Goal: Task Accomplishment & Management: Complete application form

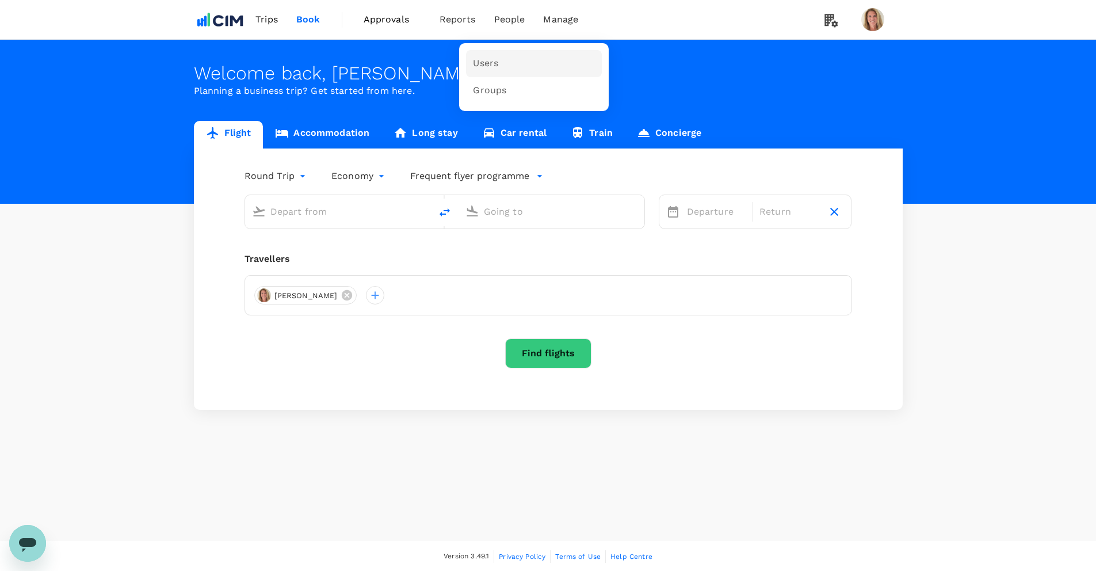
click at [479, 62] on span "Users" at bounding box center [485, 63] width 25 height 13
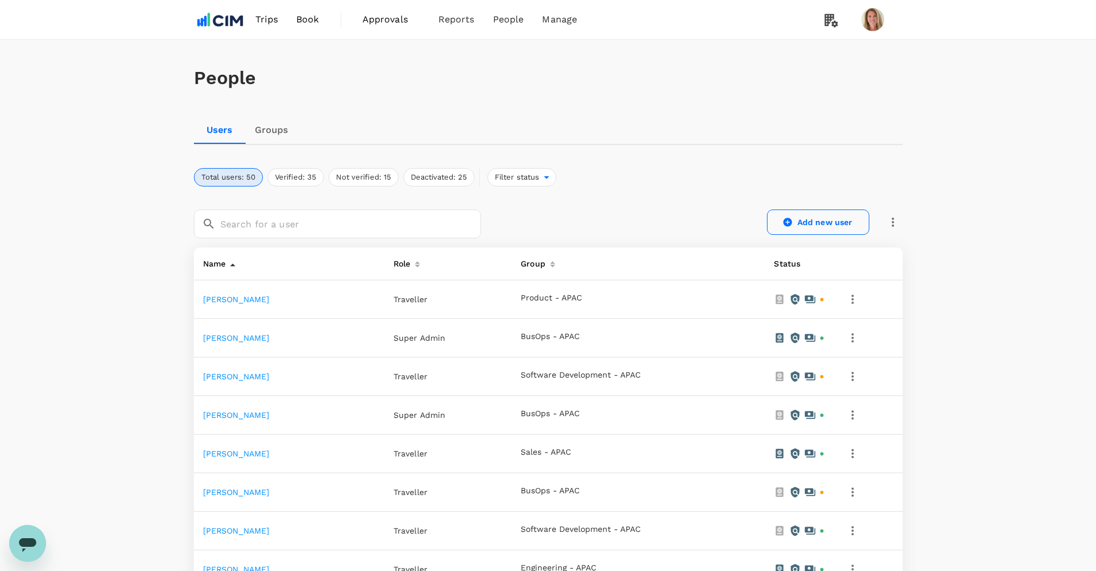
click at [810, 220] on link "Add new user" at bounding box center [818, 221] width 102 height 25
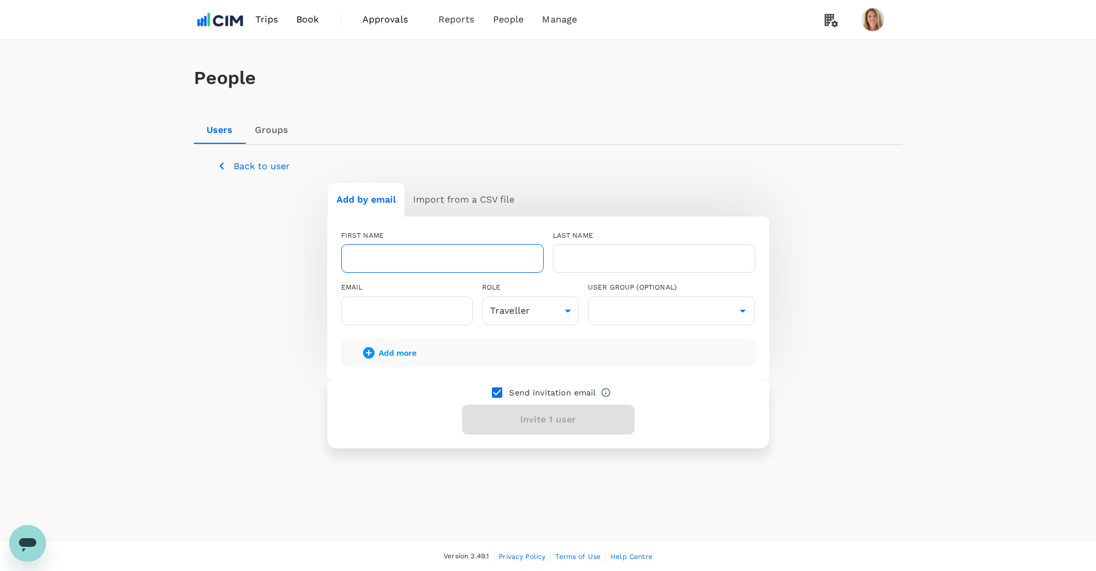
click at [395, 264] on input "text" at bounding box center [442, 258] width 203 height 29
type input "[PERSON_NAME]"
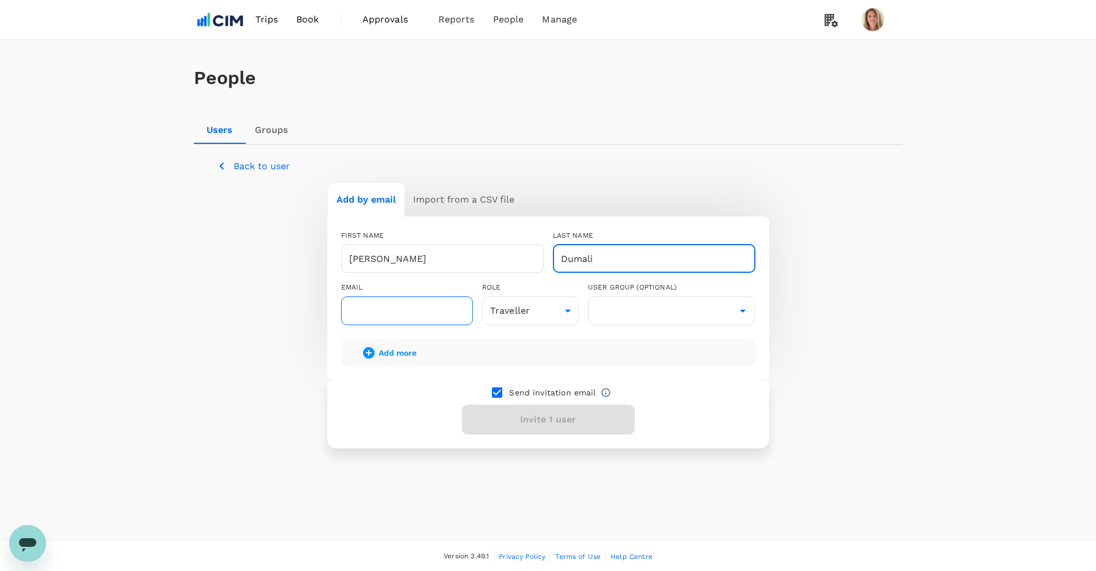
type input "Dumali"
click at [365, 313] on input "text" at bounding box center [407, 310] width 132 height 29
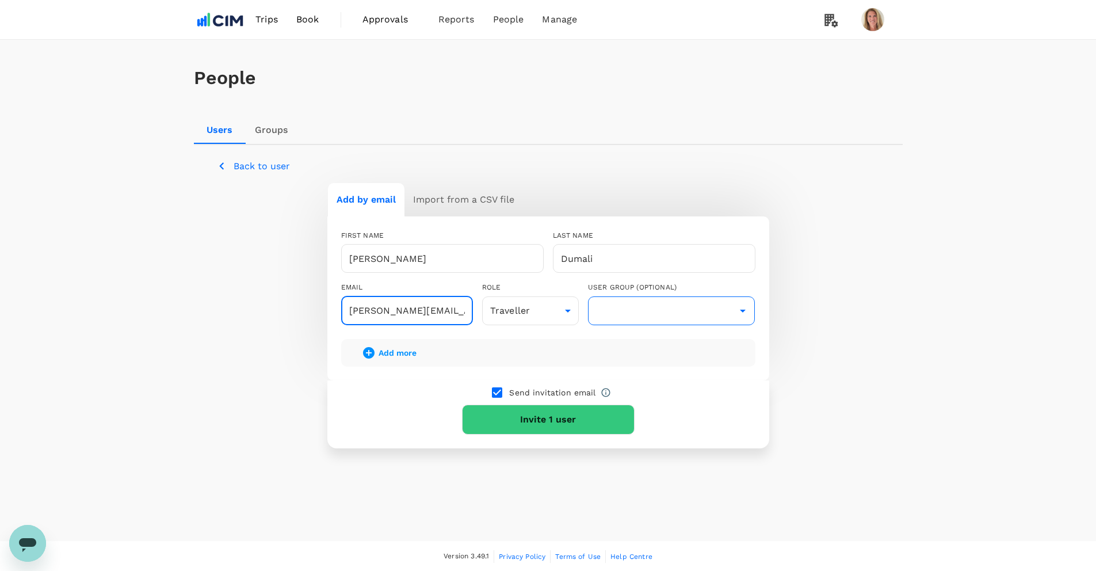
click at [743, 315] on icon "Open" at bounding box center [743, 311] width 14 height 14
type input "[PERSON_NAME][EMAIL_ADDRESS][DOMAIN_NAME]"
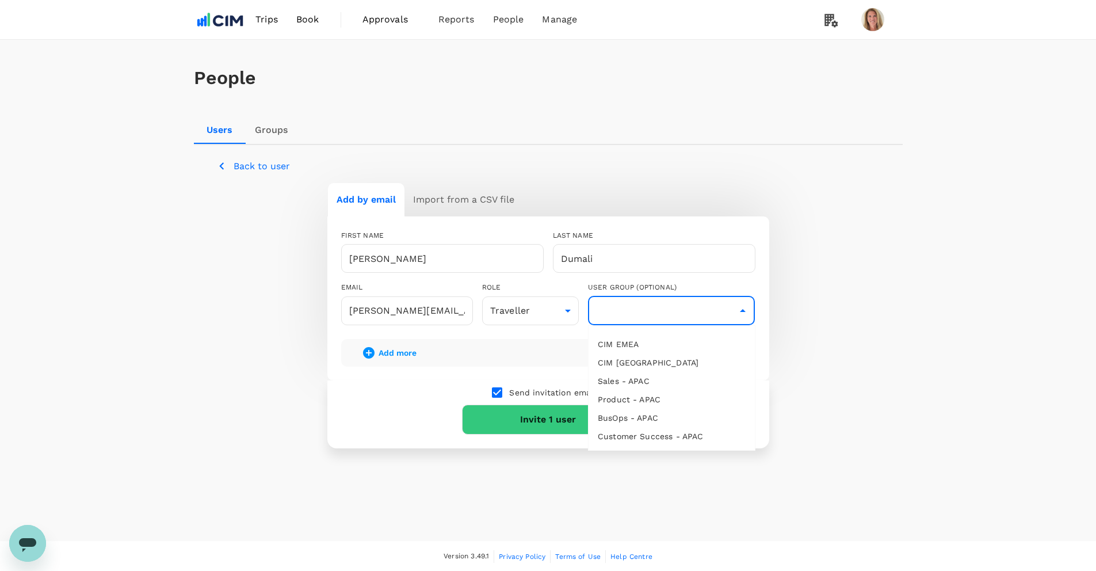
scroll to position [1, 0]
click at [610, 414] on li "BusOps - APAC" at bounding box center [672, 416] width 166 height 18
type input "BusOps - APAC"
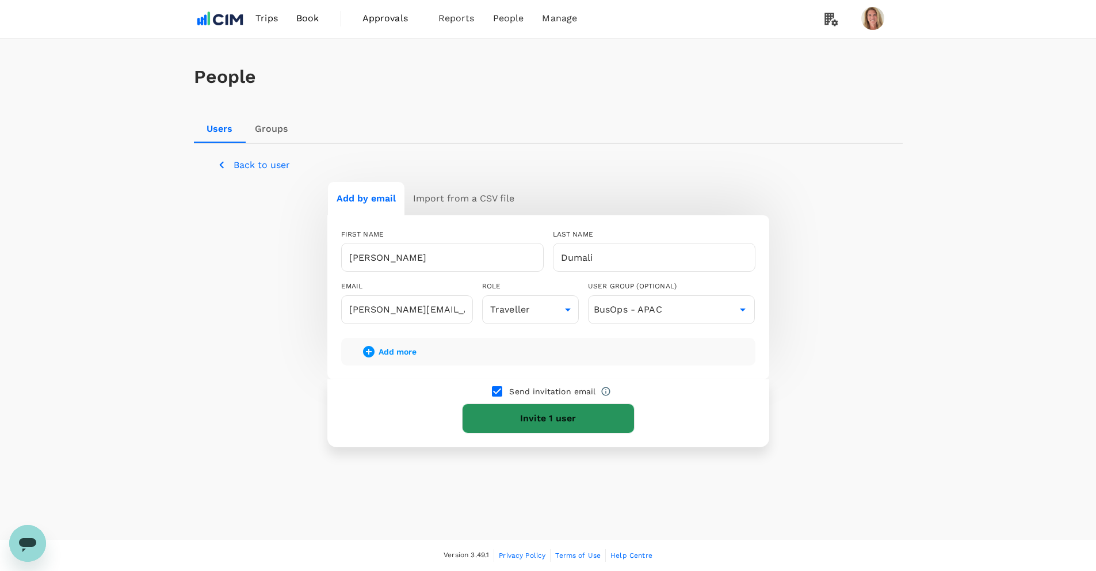
click at [541, 416] on button "Invite 1 user" at bounding box center [548, 418] width 173 height 30
